Goal: Task Accomplishment & Management: Complete application form

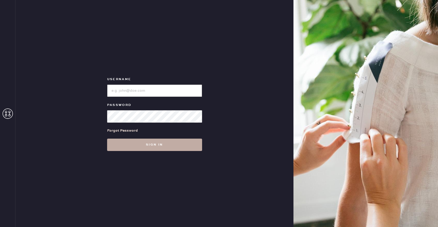
type input "reformationhenderson"
click at [174, 148] on button "Sign in" at bounding box center [154, 145] width 95 height 12
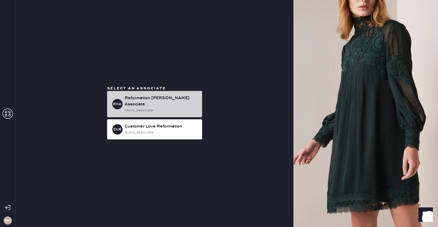
click at [156, 111] on div "RHA Reformation [PERSON_NAME] Associate store_associate" at bounding box center [154, 104] width 95 height 26
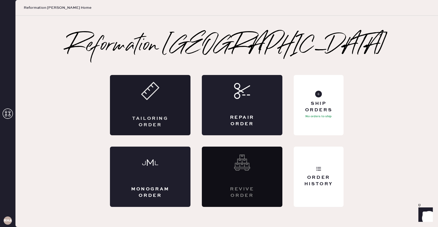
click at [170, 111] on div "Tailoring Order" at bounding box center [150, 105] width 80 height 60
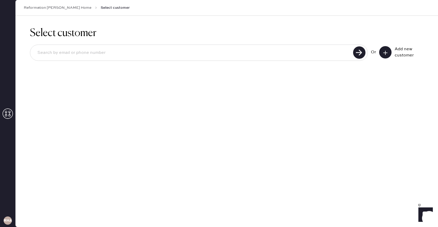
click at [257, 55] on input at bounding box center [192, 53] width 318 height 12
click at [262, 55] on input at bounding box center [192, 53] width 318 height 12
click at [241, 73] on div "Select customer Or Add new customer" at bounding box center [226, 47] width 422 height 63
click at [385, 55] on button at bounding box center [385, 52] width 12 height 12
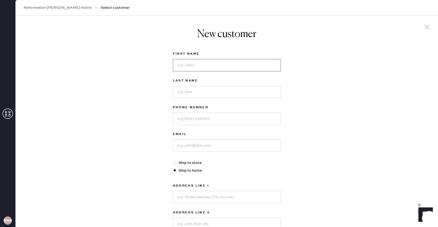
click at [194, 66] on input at bounding box center [227, 65] width 108 height 12
type input "[DEMOGRAPHIC_DATA]"
type input "[PERSON_NAME]"
type input "2149734116"
click at [190, 148] on input at bounding box center [227, 146] width 108 height 12
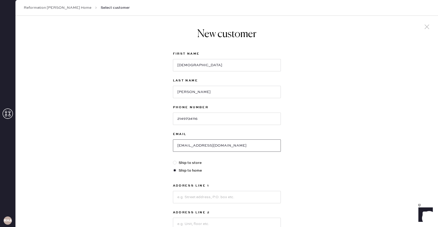
type input "[EMAIL_ADDRESS][DOMAIN_NAME]"
click at [174, 163] on div at bounding box center [175, 163] width 4 height 4
click at [173, 160] on input "Ship to store" at bounding box center [173, 160] width 0 height 0
radio input "true"
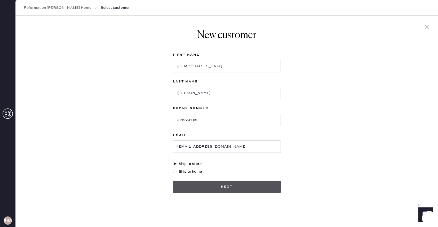
click at [227, 188] on button "Next" at bounding box center [227, 187] width 108 height 12
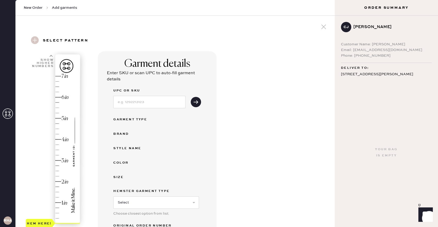
click at [60, 192] on div "Hem here!" at bounding box center [53, 150] width 55 height 152
click at [232, 163] on div "Garment details Enter SKU or scan UPC to auto-fill garment details UPC or SKU G…" at bounding box center [214, 185] width 233 height 268
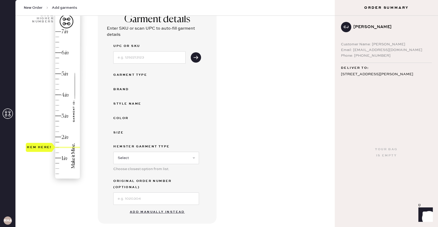
scroll to position [52, 0]
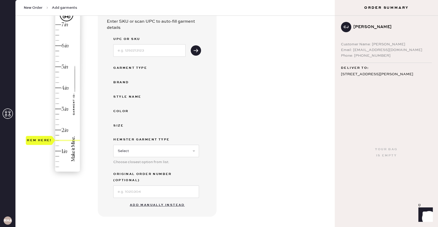
click at [158, 200] on button "Add manually instead" at bounding box center [157, 205] width 61 height 10
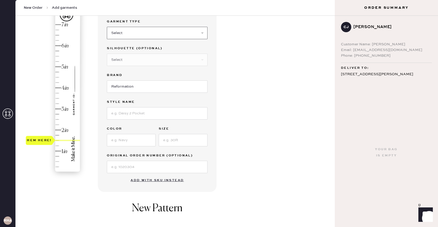
click at [167, 35] on select "Select Basic Skirt Jeans Leggings Pants Shorts Basic Sleeved Dress Basic Sleeve…" at bounding box center [157, 33] width 101 height 12
select select "2"
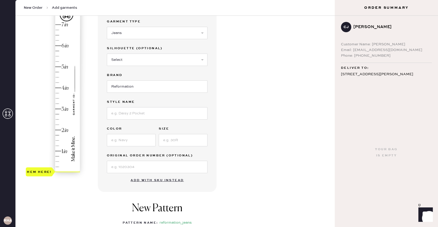
type input "1.5"
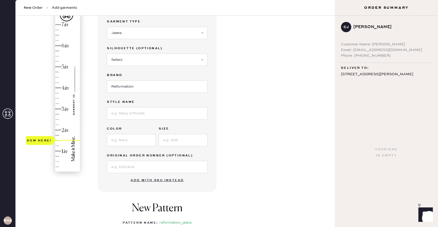
click at [61, 140] on div "Hem here!" at bounding box center [53, 98] width 55 height 152
click at [152, 63] on select "Select Shorts Cropped Flare Boot Cut Straight Skinny Other" at bounding box center [157, 60] width 101 height 12
select select "5"
click at [130, 114] on input at bounding box center [157, 113] width 101 height 12
click at [117, 114] on input "chalee" at bounding box center [157, 113] width 101 height 12
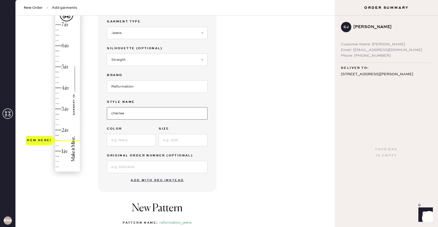
type input "charlee"
click at [127, 142] on input at bounding box center [131, 140] width 49 height 12
type input "[PERSON_NAME]"
click at [174, 141] on input at bounding box center [183, 140] width 49 height 12
type input "27"
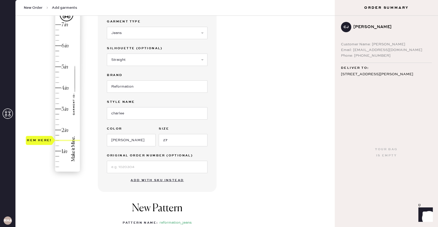
click at [226, 134] on div "Garment details Garment Type Select Basic Skirt Jeans Leggings Pants Shorts Bas…" at bounding box center [214, 146] width 233 height 293
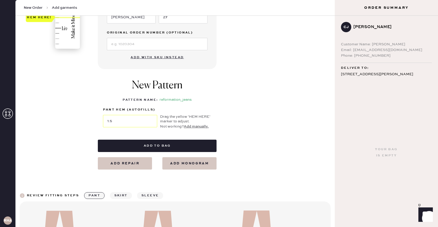
scroll to position [175, 0]
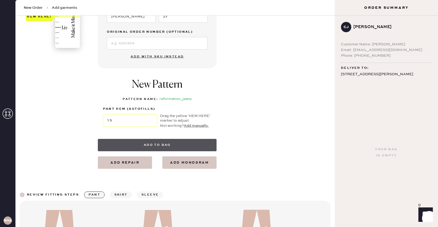
click at [171, 146] on button "Add to bag" at bounding box center [157, 145] width 119 height 12
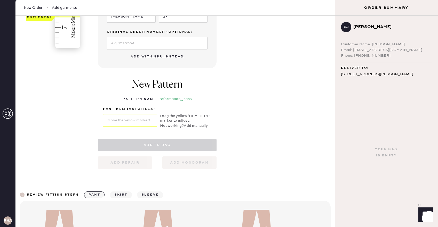
select select "2"
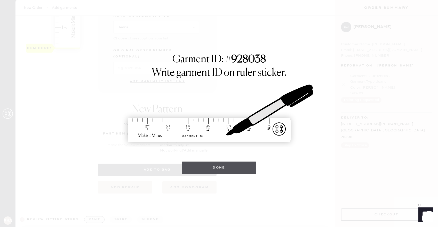
click at [231, 171] on button "Done" at bounding box center [219, 168] width 75 height 12
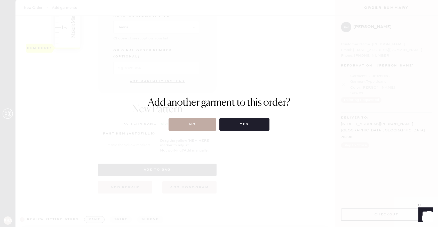
click at [196, 125] on button "No" at bounding box center [192, 124] width 48 height 12
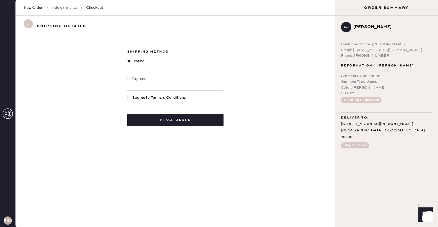
click at [136, 99] on span "I agree to Terms & Conditions" at bounding box center [159, 98] width 53 height 6
click at [127, 95] on input "I agree to Terms & Conditions" at bounding box center [127, 95] width 0 height 0
checkbox input "true"
click at [156, 119] on button "Place order" at bounding box center [175, 120] width 96 height 12
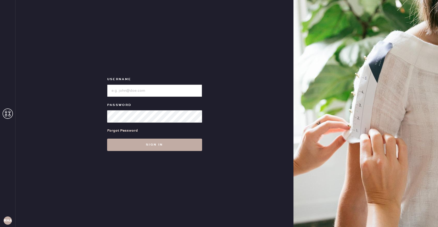
type input "reformationhenderson"
click at [144, 149] on button "Sign in" at bounding box center [154, 145] width 95 height 12
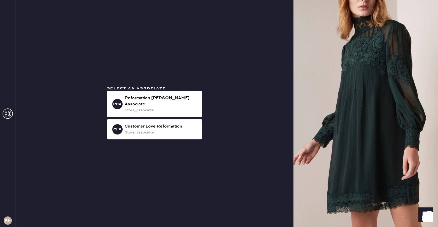
click at [159, 90] on span "Select an associate" at bounding box center [136, 88] width 59 height 5
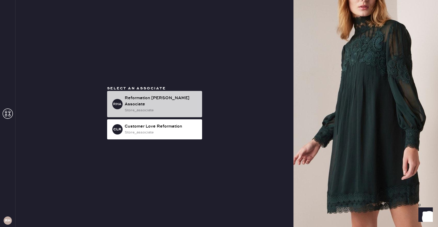
click at [160, 103] on div "Reformation [PERSON_NAME] Associate" at bounding box center [161, 101] width 73 height 12
